Goal: Book appointment/travel/reservation

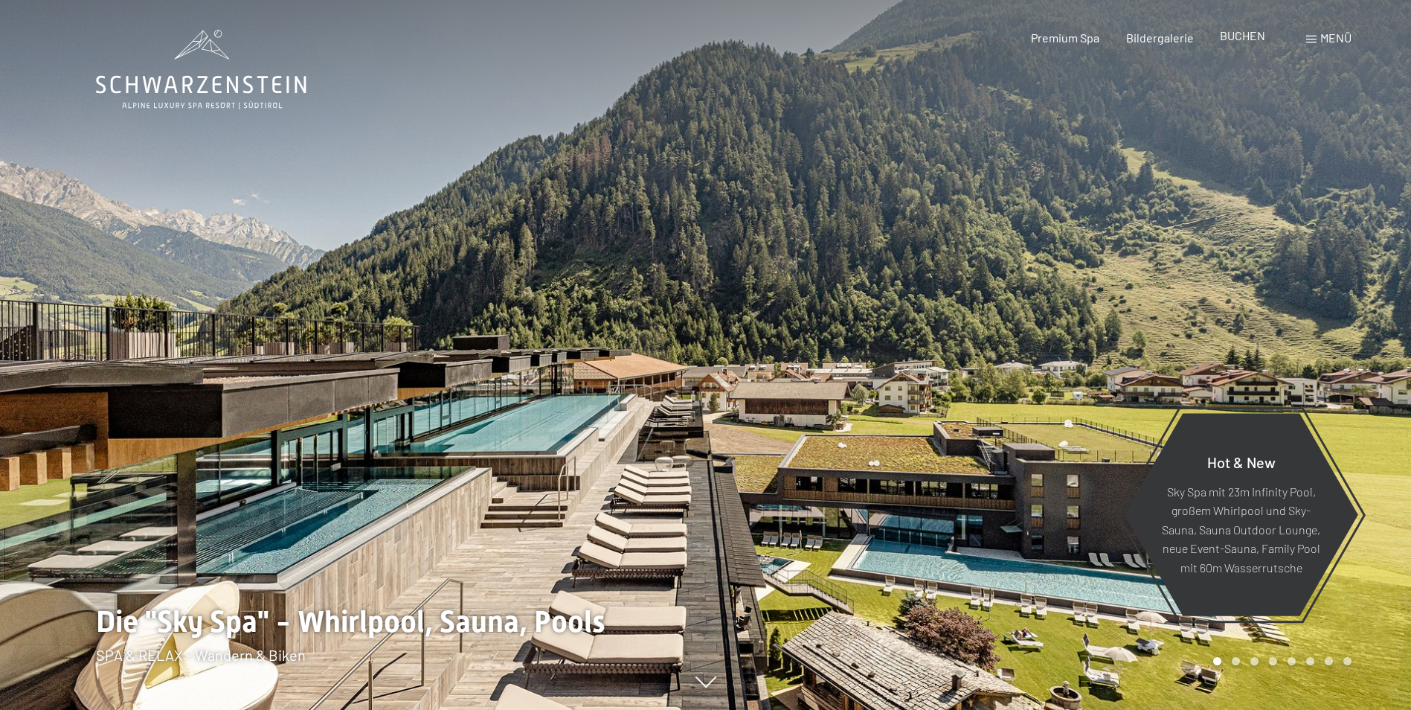
click at [1241, 33] on span "BUCHEN" at bounding box center [1242, 35] width 45 height 14
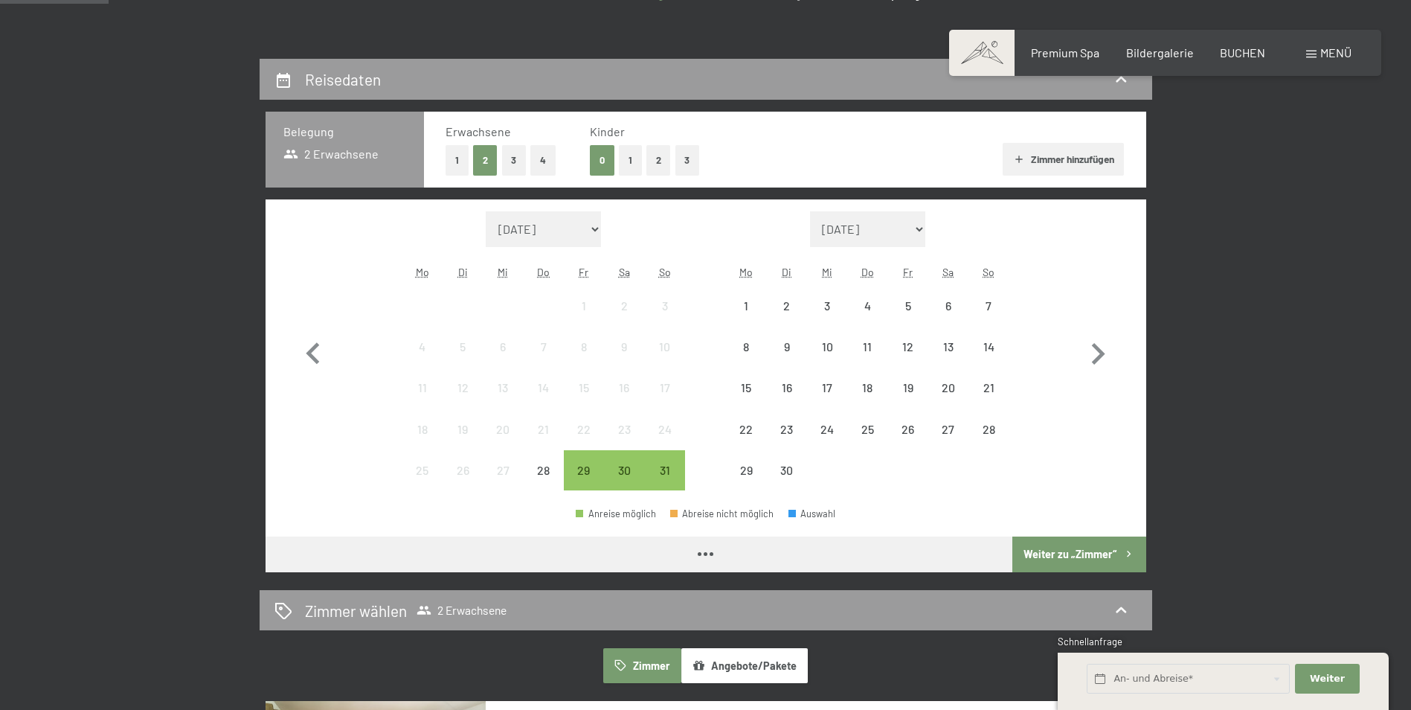
scroll to position [298, 0]
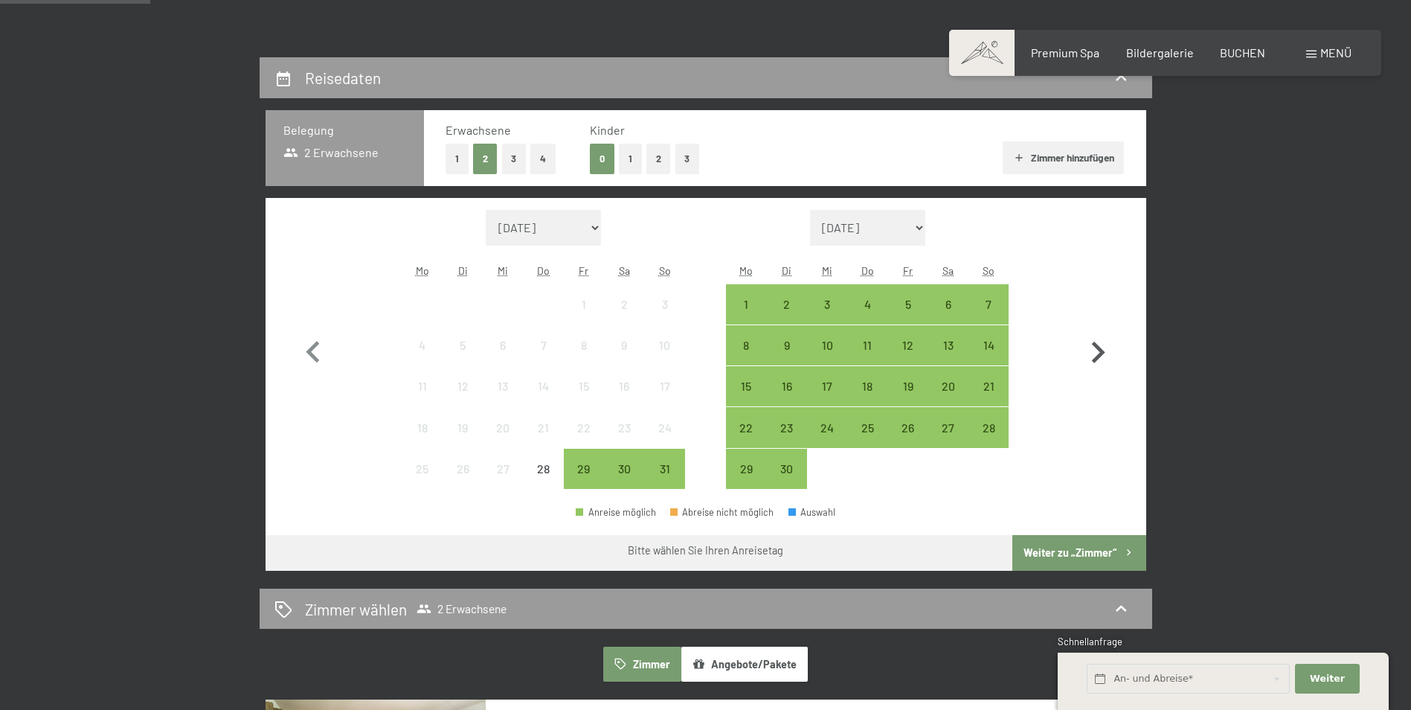
click at [1099, 352] on icon "button" at bounding box center [1098, 352] width 43 height 43
select select "[DATE]"
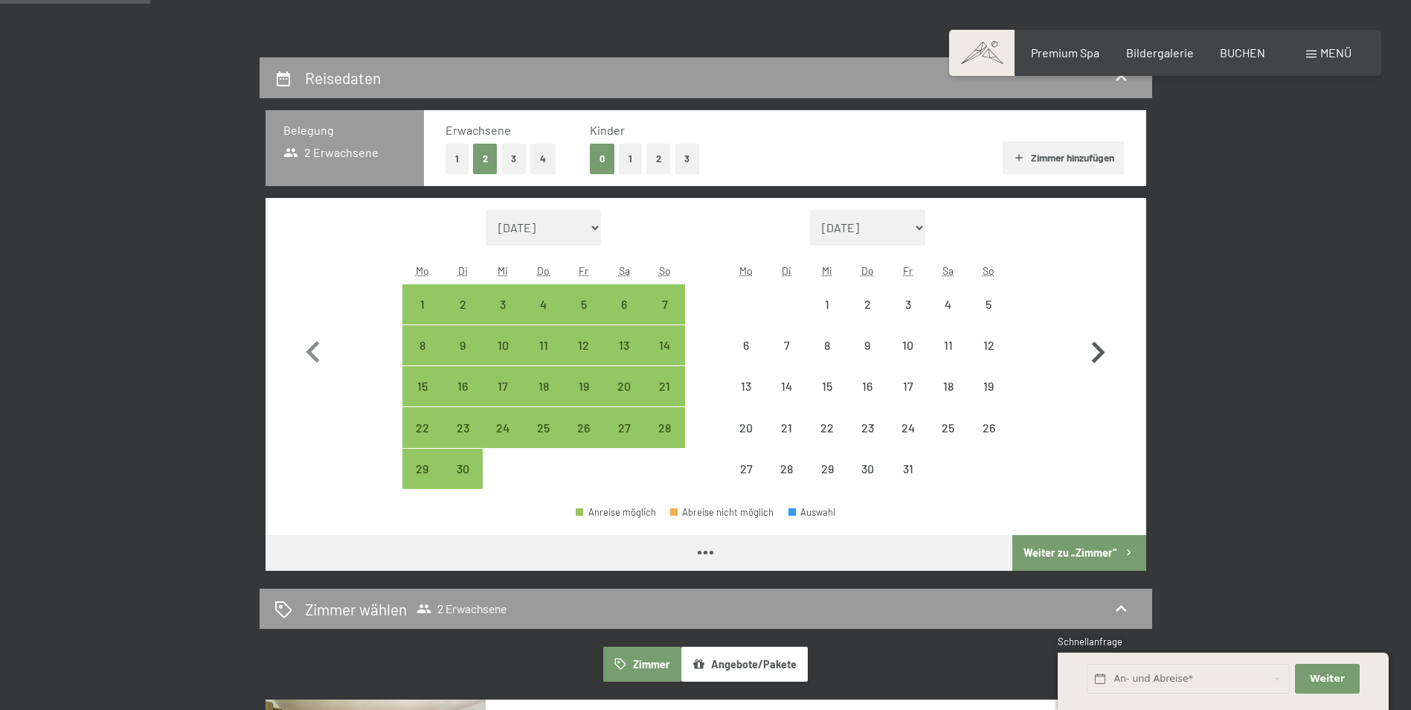
select select "[DATE]"
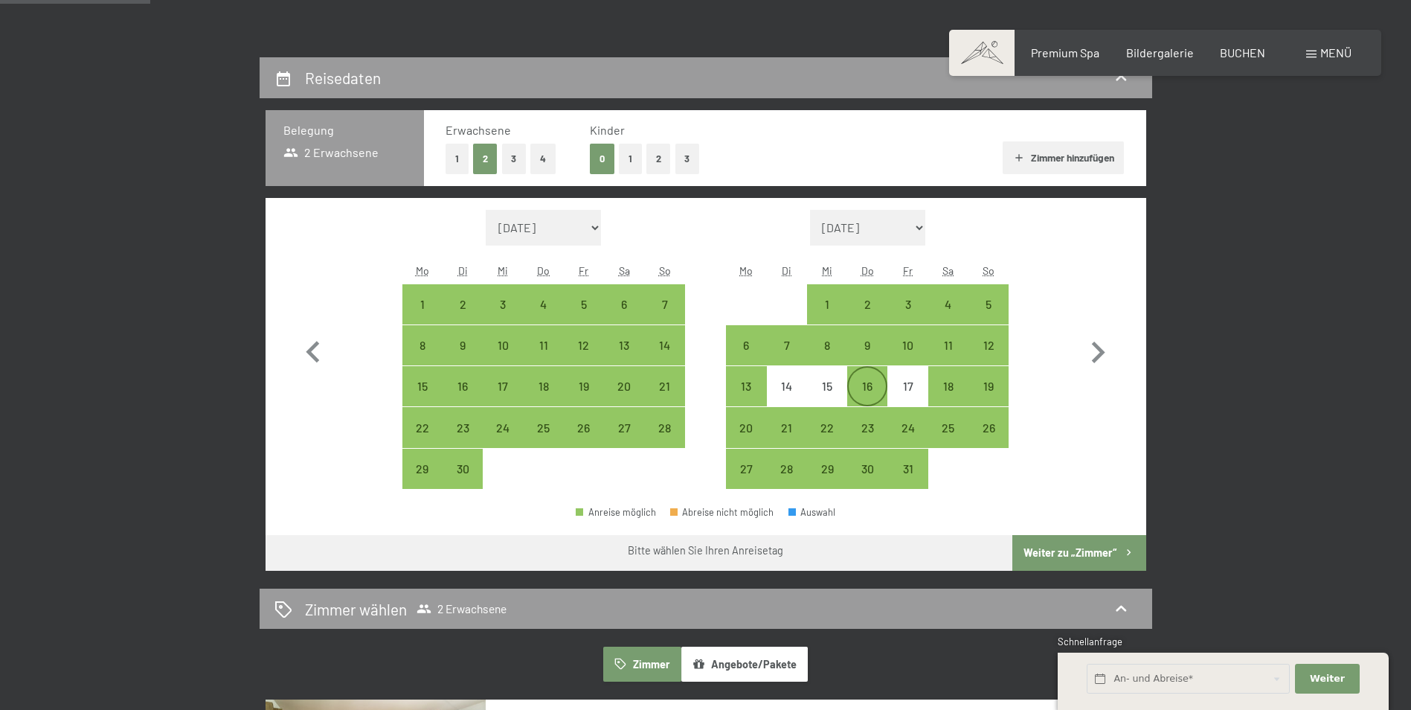
click at [856, 392] on div "16" at bounding box center [867, 398] width 37 height 37
select select "[DATE]"
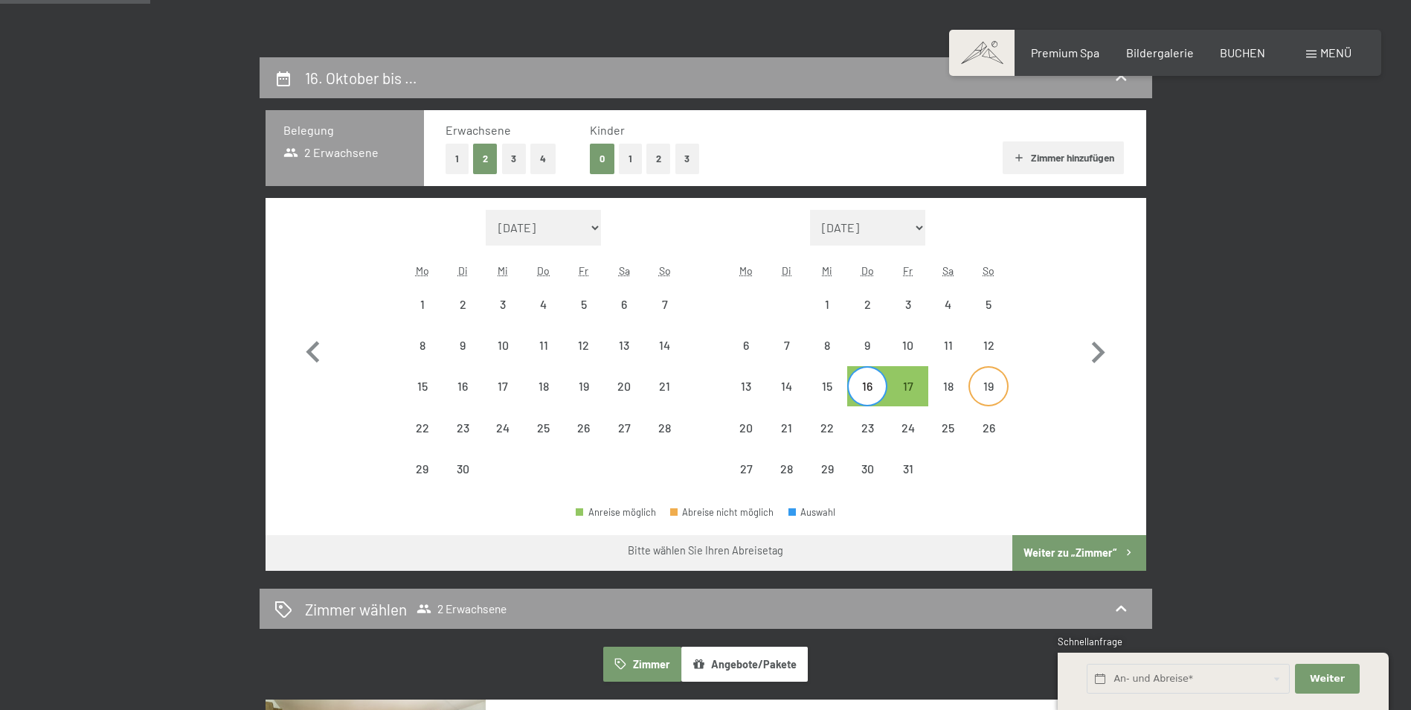
click at [974, 389] on div "19" at bounding box center [988, 398] width 37 height 37
select select "[DATE]"
